Goal: Task Accomplishment & Management: Manage account settings

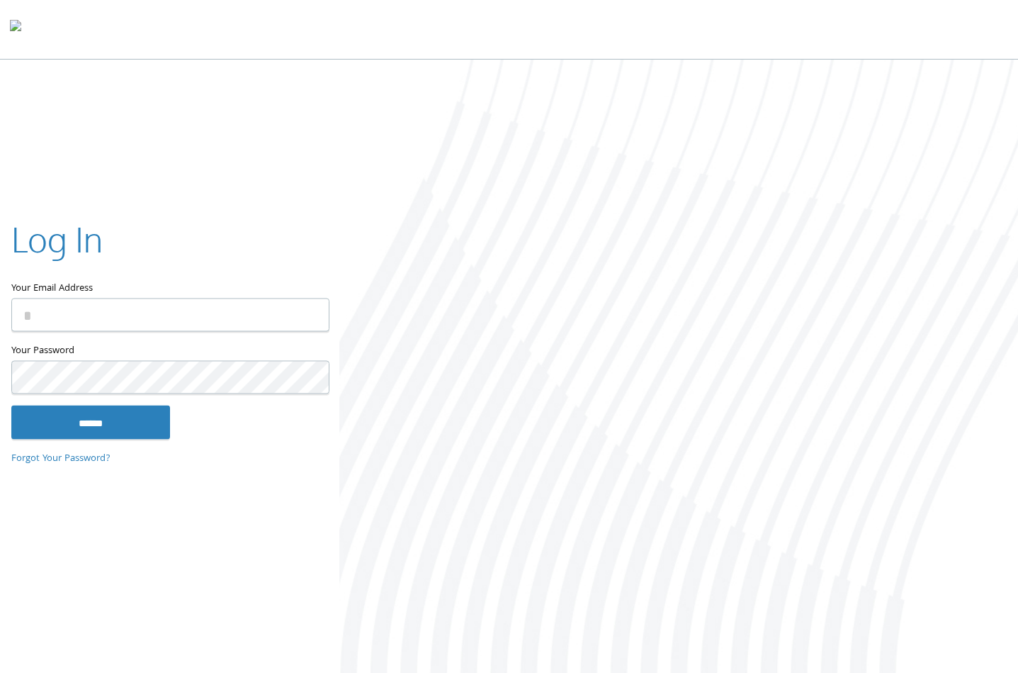
click at [263, 308] on input "Your Email Address" at bounding box center [170, 314] width 318 height 33
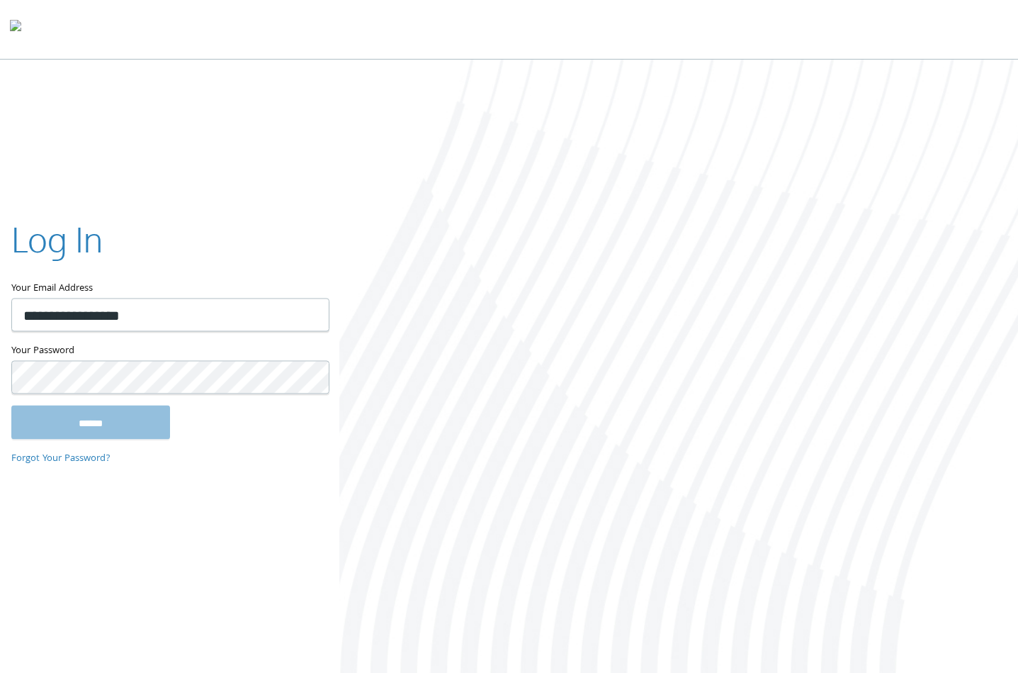
type input "**********"
click at [11, 405] on input "******" at bounding box center [90, 422] width 159 height 34
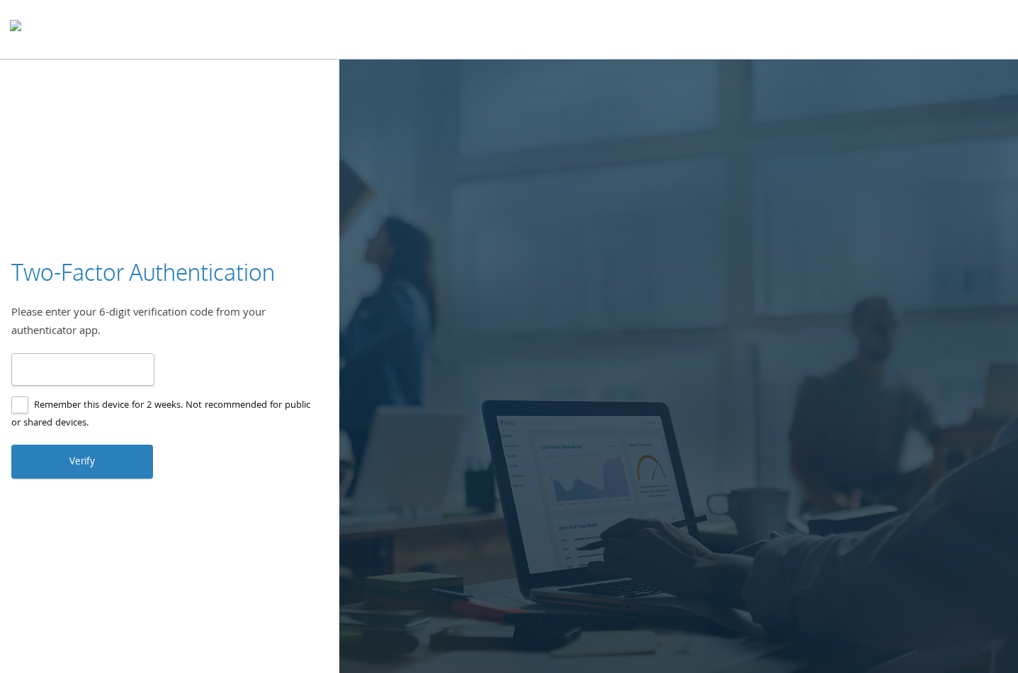
type input "******"
